Goal: Task Accomplishment & Management: Complete application form

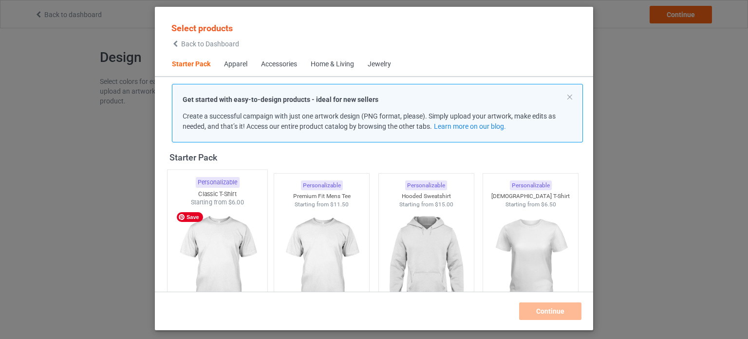
click at [229, 224] on img at bounding box center [218, 264] width 92 height 115
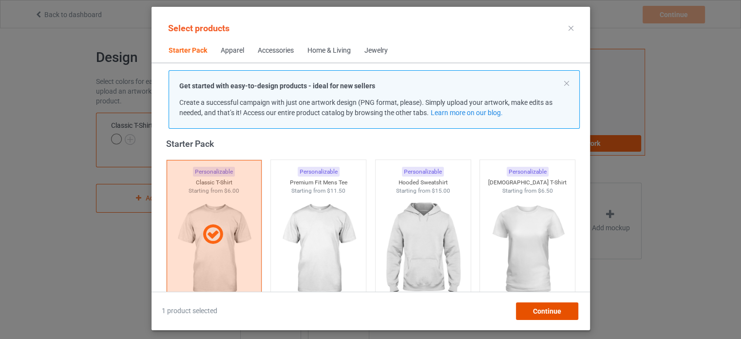
click at [560, 309] on span "Continue" at bounding box center [547, 311] width 28 height 8
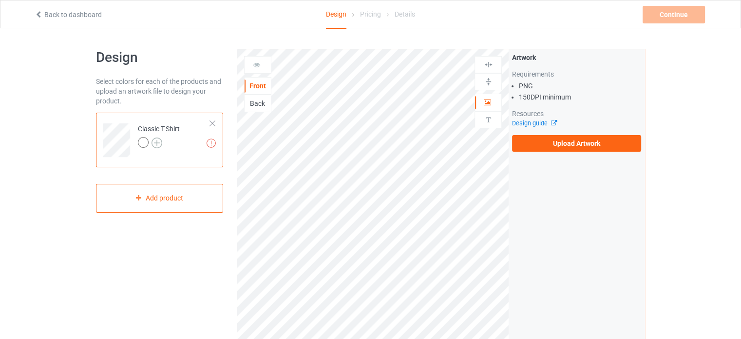
click at [160, 142] on img at bounding box center [157, 142] width 11 height 11
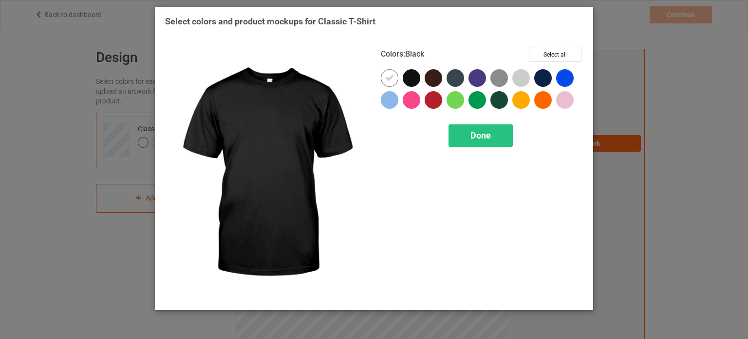
click at [414, 71] on div at bounding box center [412, 78] width 18 height 18
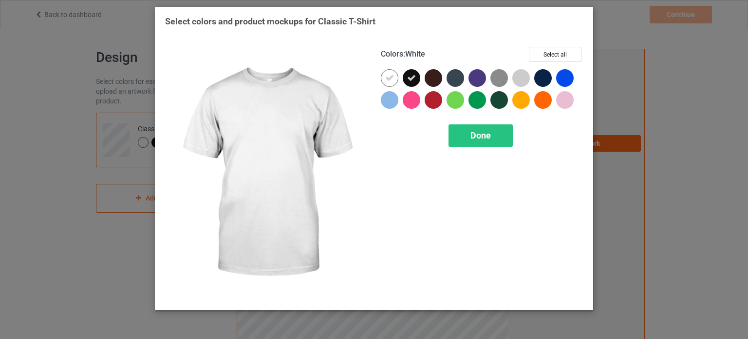
click at [392, 74] on icon at bounding box center [389, 78] width 9 height 9
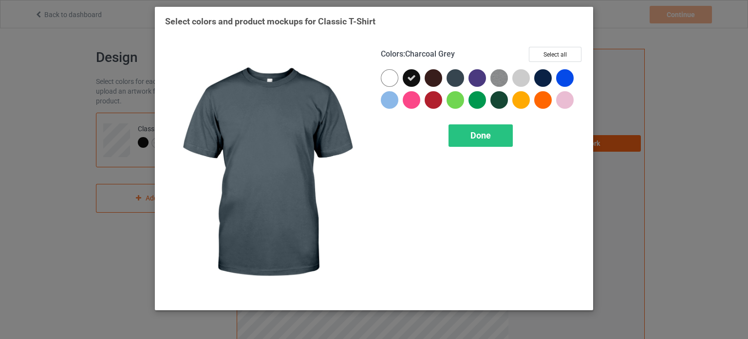
click at [456, 77] on div at bounding box center [456, 78] width 18 height 18
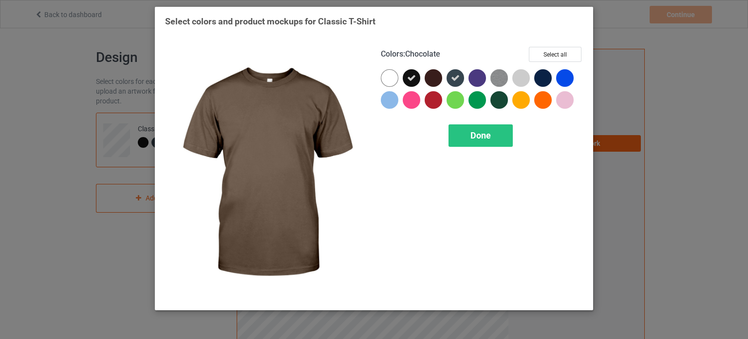
click at [428, 80] on div at bounding box center [434, 78] width 18 height 18
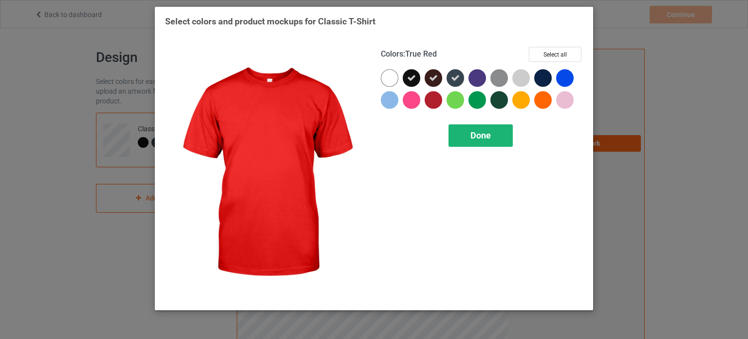
click at [478, 131] on span "Done" at bounding box center [481, 135] width 20 height 10
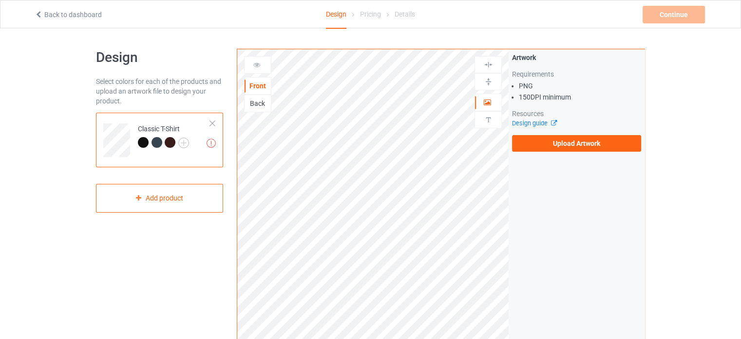
click at [485, 111] on div "Upload artwork before adding personalization" at bounding box center [488, 119] width 27 height 17
click at [487, 122] on img at bounding box center [488, 119] width 9 height 9
click at [491, 117] on img at bounding box center [488, 119] width 9 height 9
click at [485, 103] on icon at bounding box center [487, 100] width 8 height 7
click at [588, 148] on label "Upload Artwork" at bounding box center [576, 143] width 129 height 17
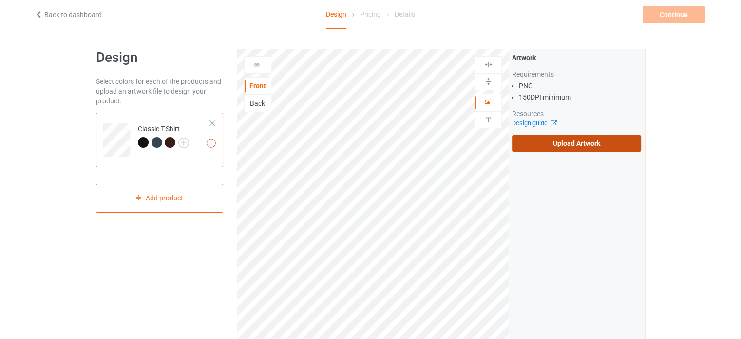
click at [0, 0] on input "Upload Artwork" at bounding box center [0, 0] width 0 height 0
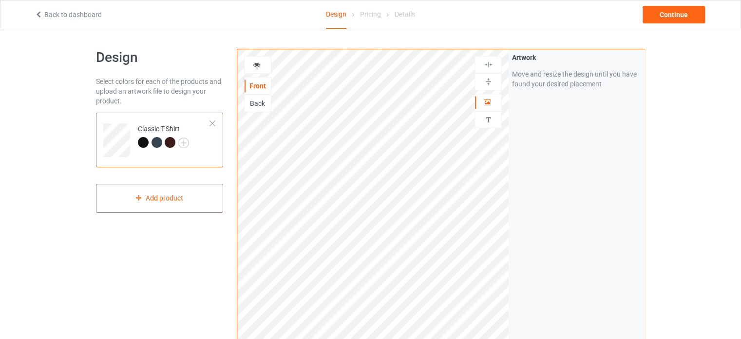
click at [45, 14] on link "Back to dashboard" at bounding box center [68, 15] width 67 height 8
click at [493, 122] on div at bounding box center [488, 119] width 26 height 9
click at [488, 99] on icon at bounding box center [487, 100] width 8 height 7
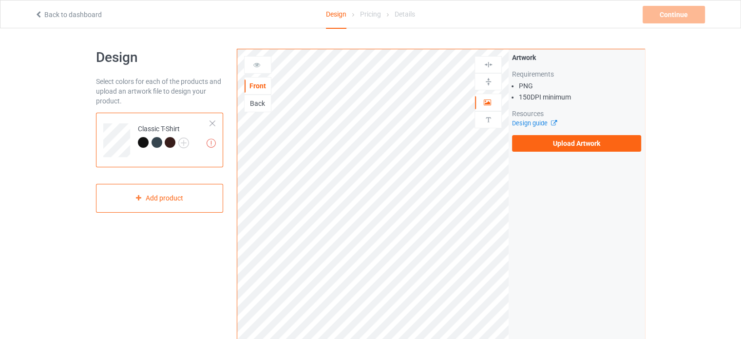
click at [551, 133] on div "Artwork Requirements PNG 150 DPI minimum Resources Design guide Upload Artwork" at bounding box center [576, 102] width 129 height 99
click at [554, 140] on label "Upload Artwork" at bounding box center [576, 143] width 129 height 17
click at [0, 0] on input "Upload Artwork" at bounding box center [0, 0] width 0 height 0
click at [610, 146] on label "Upload Artwork" at bounding box center [576, 143] width 129 height 17
click at [0, 0] on input "Upload Artwork" at bounding box center [0, 0] width 0 height 0
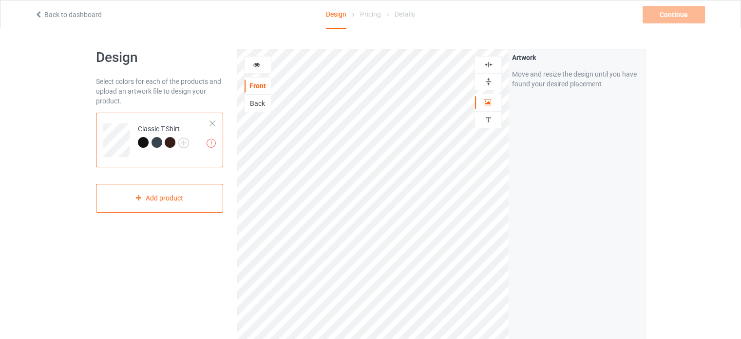
click at [489, 81] on img at bounding box center [488, 81] width 9 height 9
click at [495, 70] on div at bounding box center [488, 64] width 27 height 17
click at [710, 89] on div "Design Select colors for each of the products and upload an artwork file to des…" at bounding box center [370, 329] width 741 height 603
click at [592, 198] on div "Artwork Move and resize the design until you have found your desired placement" at bounding box center [577, 234] width 136 height 370
click at [183, 142] on img at bounding box center [183, 142] width 11 height 11
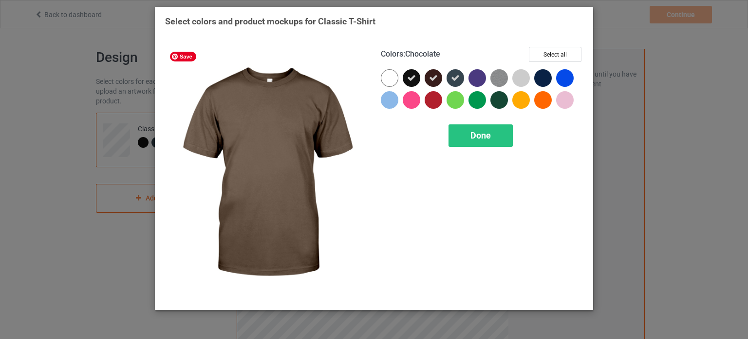
click at [431, 78] on icon at bounding box center [433, 78] width 9 height 9
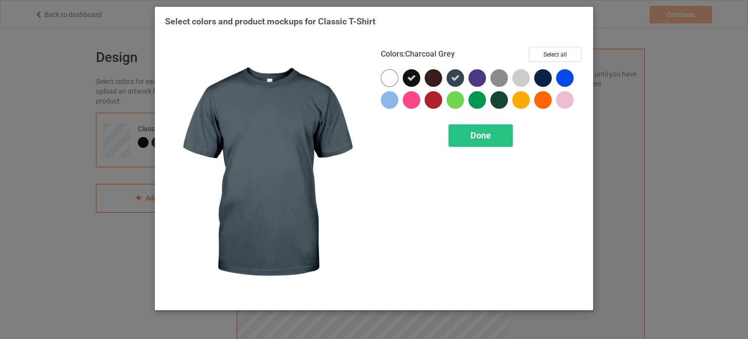
click at [456, 78] on icon at bounding box center [455, 78] width 9 height 9
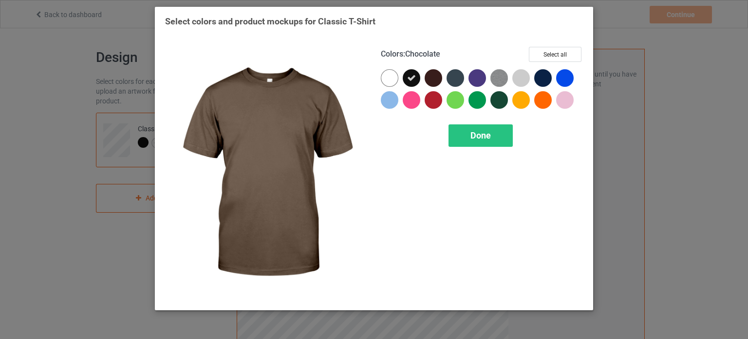
click at [434, 79] on div at bounding box center [434, 78] width 18 height 18
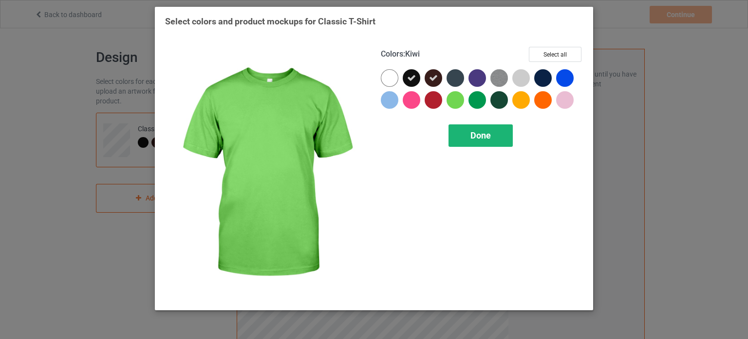
click at [478, 139] on span "Done" at bounding box center [481, 135] width 20 height 10
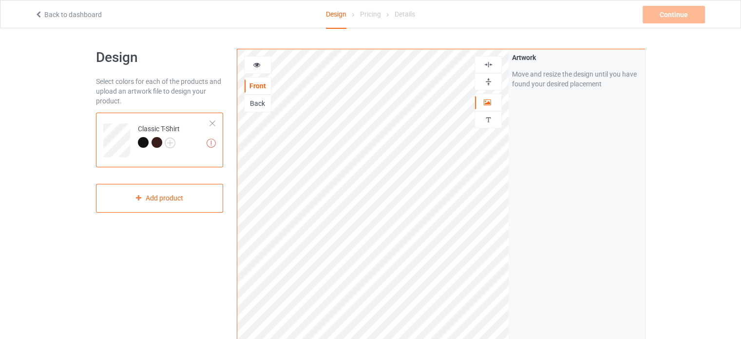
click at [573, 153] on div "Artwork Move and resize the design until you have found your desired placement" at bounding box center [577, 234] width 136 height 370
click at [609, 166] on div "Artwork Move and resize the design until you have found your desired placement" at bounding box center [577, 234] width 136 height 370
click at [489, 84] on img at bounding box center [488, 81] width 9 height 9
click at [489, 68] on img at bounding box center [488, 64] width 9 height 9
click at [630, 163] on div "Artwork Move and resize the design until you have found your desired placement" at bounding box center [577, 234] width 136 height 370
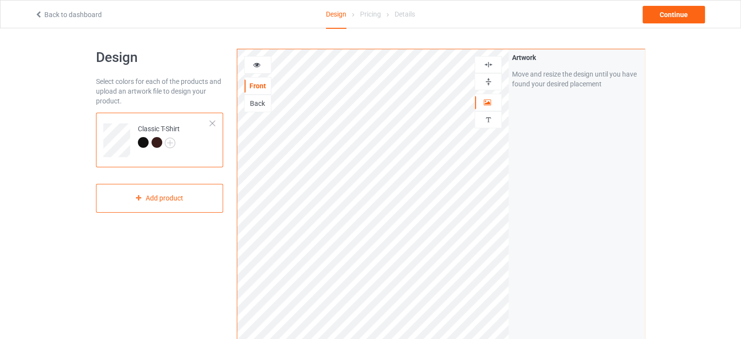
click at [487, 84] on img at bounding box center [488, 81] width 9 height 9
click at [490, 69] on div at bounding box center [488, 64] width 27 height 17
click at [492, 64] on img at bounding box center [488, 64] width 9 height 9
click at [675, 16] on div "Continue" at bounding box center [674, 15] width 62 height 18
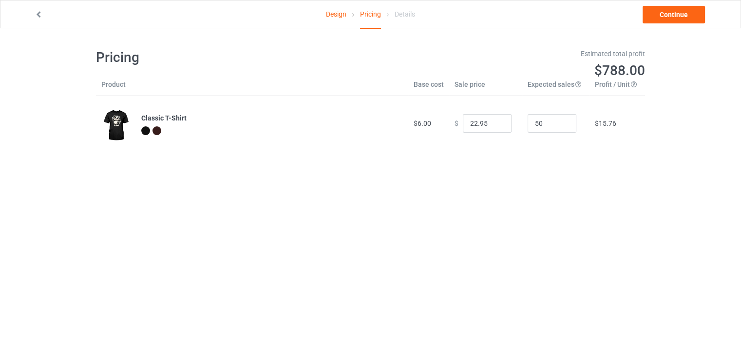
click at [435, 163] on div "Pricing Estimated total profit $788.00 Product Base cost Sale price Expected sa…" at bounding box center [370, 99] width 549 height 143
click at [470, 123] on input "22.95" at bounding box center [487, 123] width 49 height 19
type input "21.95"
click at [534, 196] on body "Design Pricing Details Continue Pricing Estimated total profit $741.50 Product …" at bounding box center [370, 197] width 741 height 339
click at [528, 125] on input "50" at bounding box center [552, 123] width 49 height 19
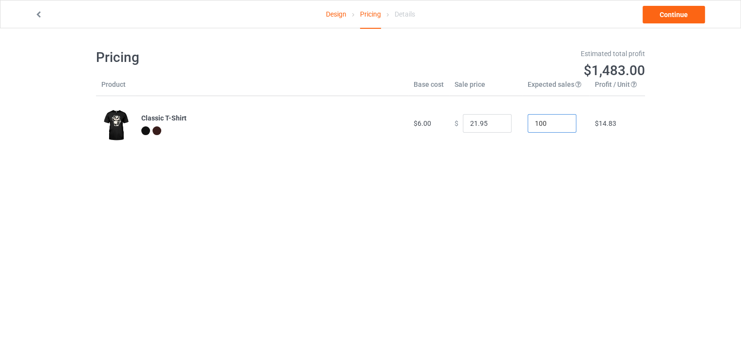
drag, startPoint x: 546, startPoint y: 121, endPoint x: 511, endPoint y: 125, distance: 35.7
click at [511, 125] on tr "Classic T-Shirt $6.00 $ 21.95 100 $14.83" at bounding box center [370, 123] width 549 height 55
type input "1"
type input "25"
